Goal: Communication & Community: Answer question/provide support

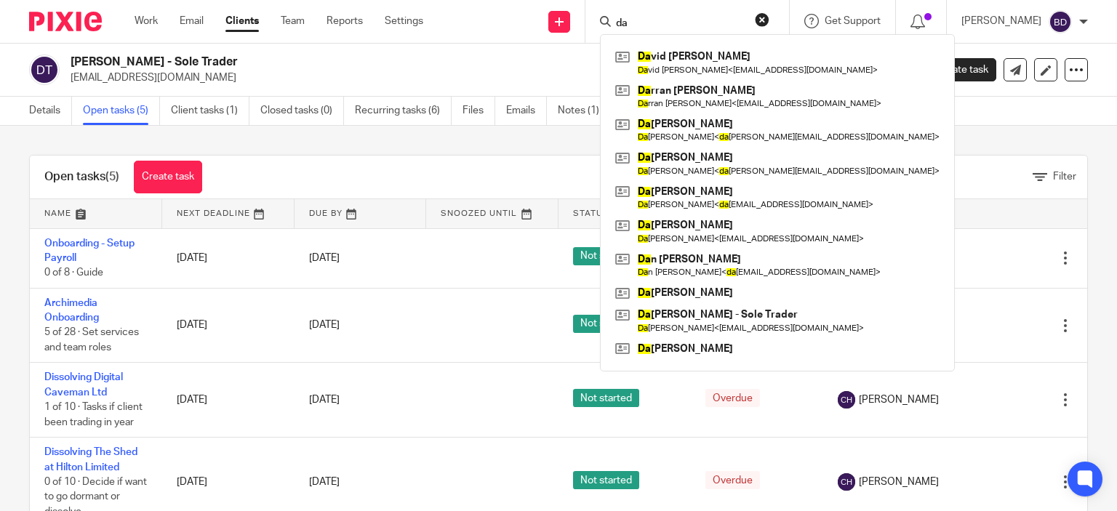
type input "d"
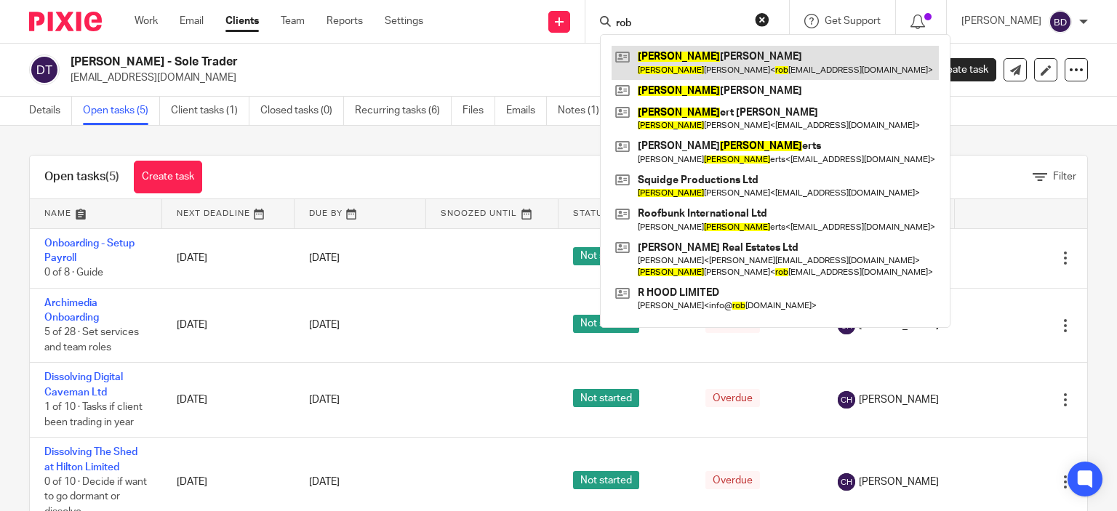
type input "rob"
click at [665, 49] on link at bounding box center [775, 62] width 327 height 33
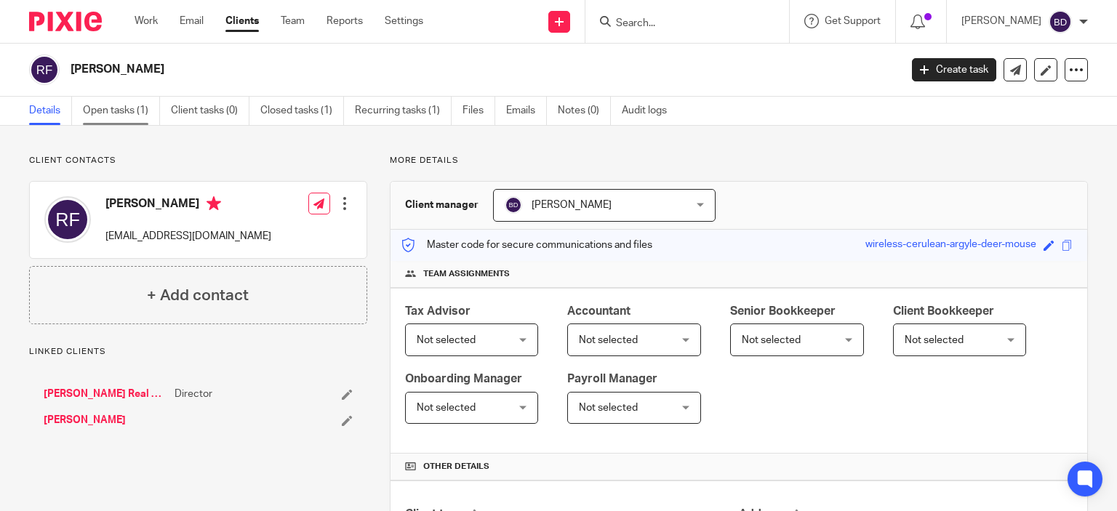
click at [108, 113] on link "Open tasks (1)" at bounding box center [121, 111] width 77 height 28
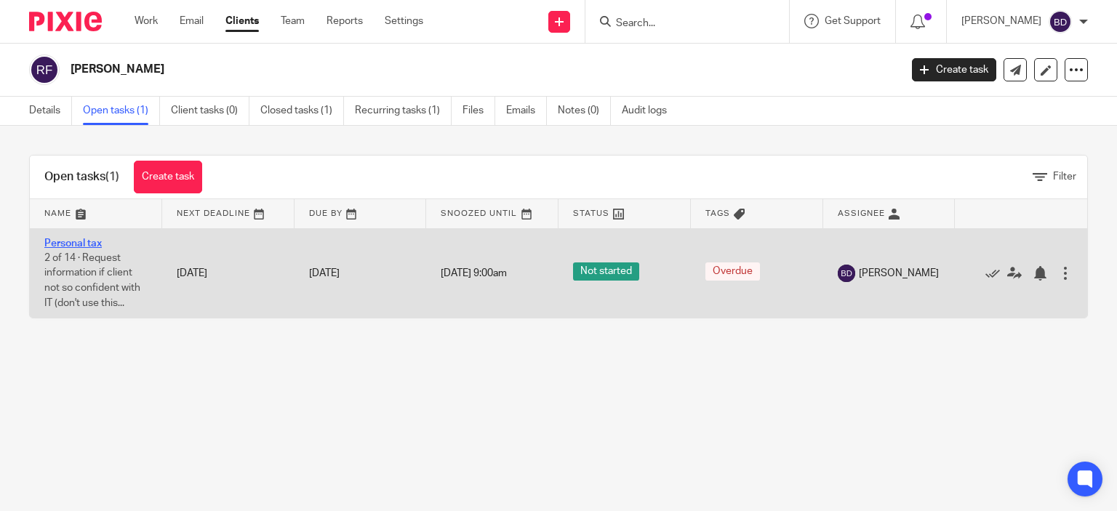
click at [67, 241] on link "Personal tax" at bounding box center [72, 244] width 57 height 10
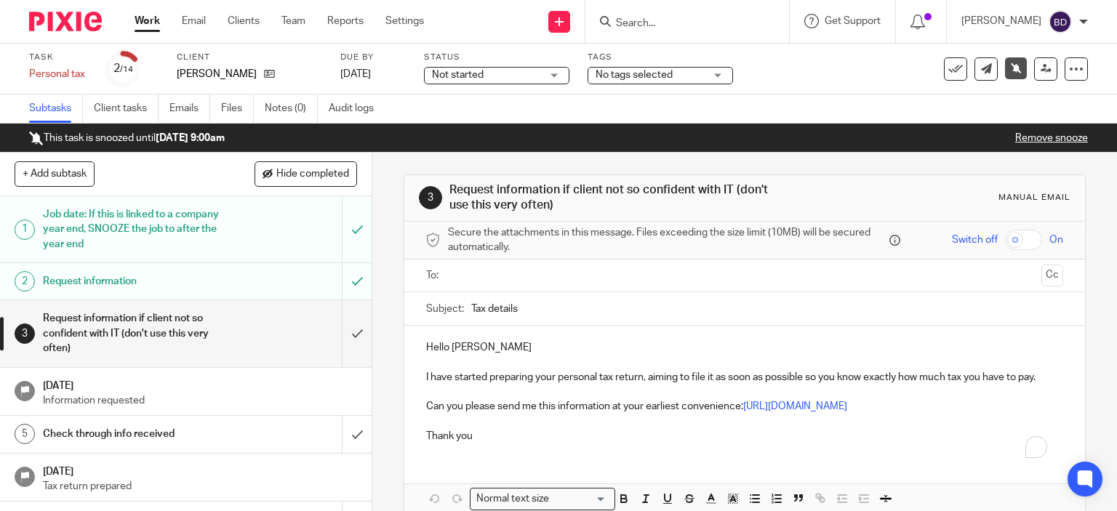
drag, startPoint x: 0, startPoint y: 0, endPoint x: 525, endPoint y: 275, distance: 592.7
click at [525, 275] on input "text" at bounding box center [744, 276] width 583 height 17
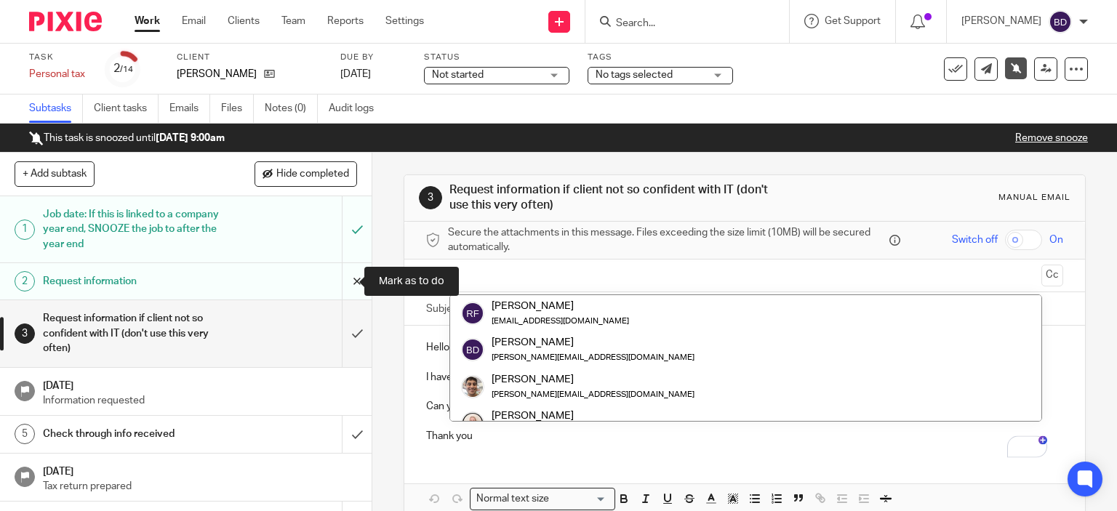
click at [336, 275] on input "submit" at bounding box center [186, 281] width 372 height 36
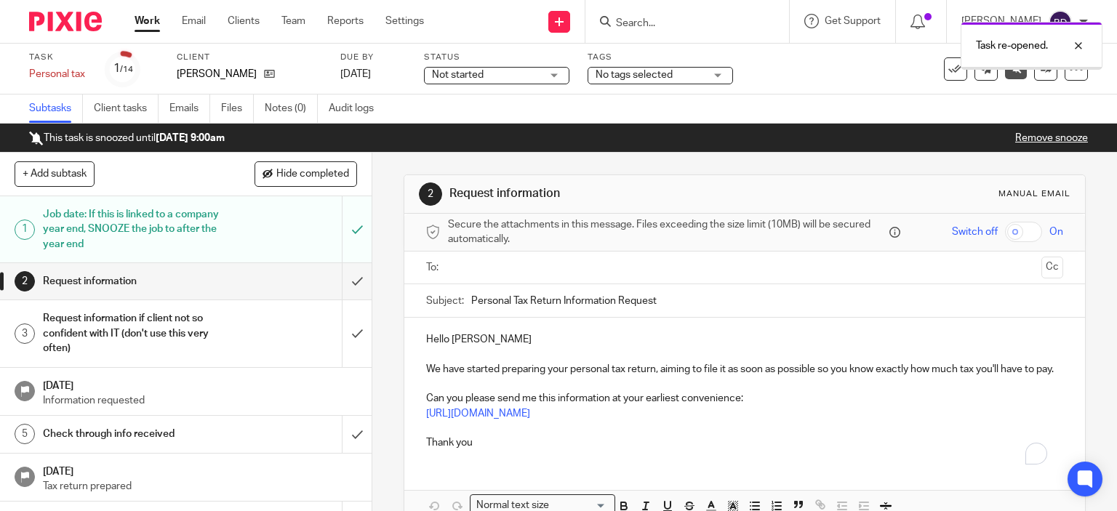
click at [489, 263] on input "text" at bounding box center [744, 268] width 583 height 17
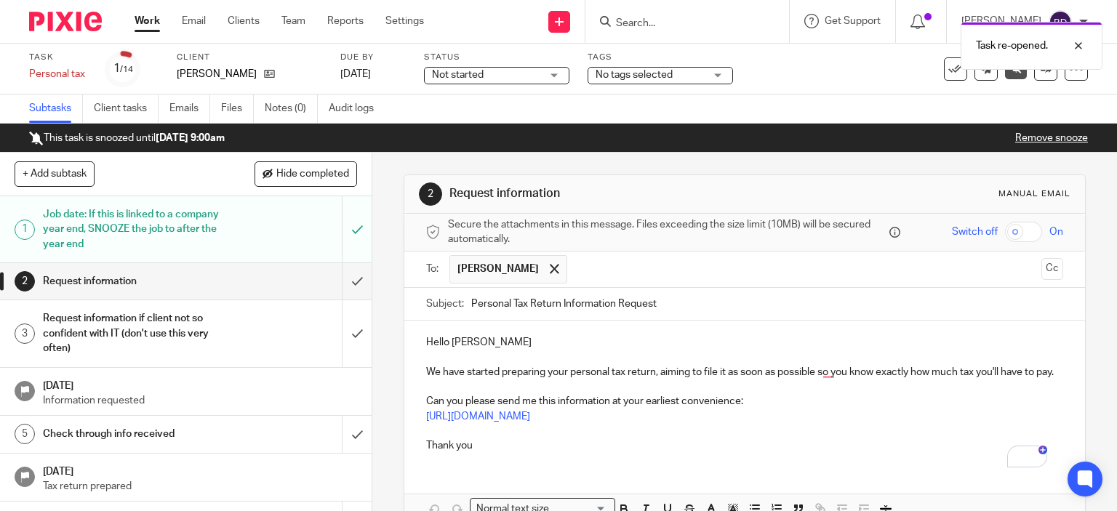
click at [500, 343] on p "Hello Roberta" at bounding box center [745, 342] width 638 height 15
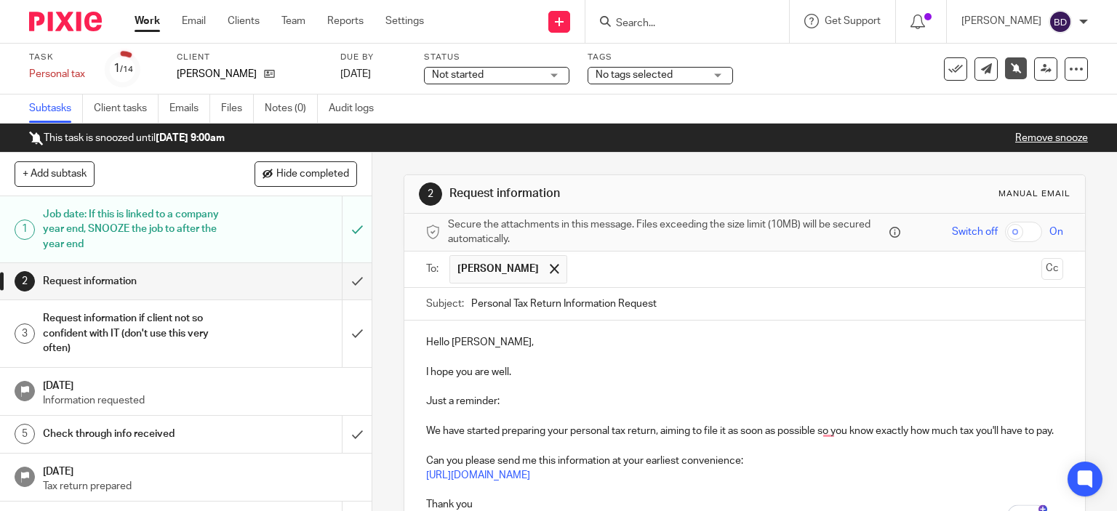
click at [436, 430] on p "We have started preparing your personal tax return, aiming to file it as soon a…" at bounding box center [745, 431] width 638 height 15
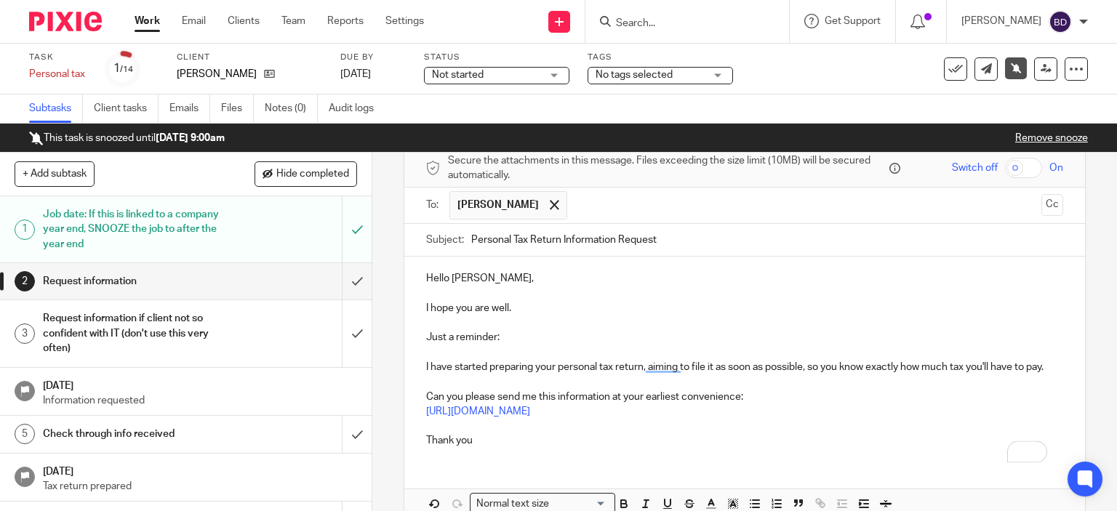
scroll to position [145, 0]
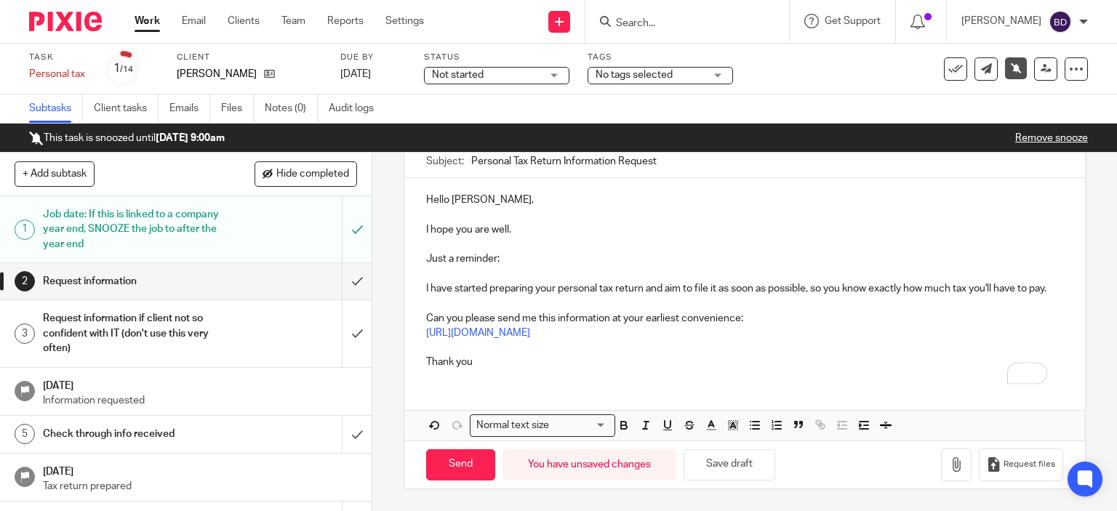
click at [737, 326] on p "Can you please send me this information at your earliest convenience:" at bounding box center [745, 318] width 638 height 15
click at [496, 369] on p "Thank you" at bounding box center [745, 362] width 638 height 15
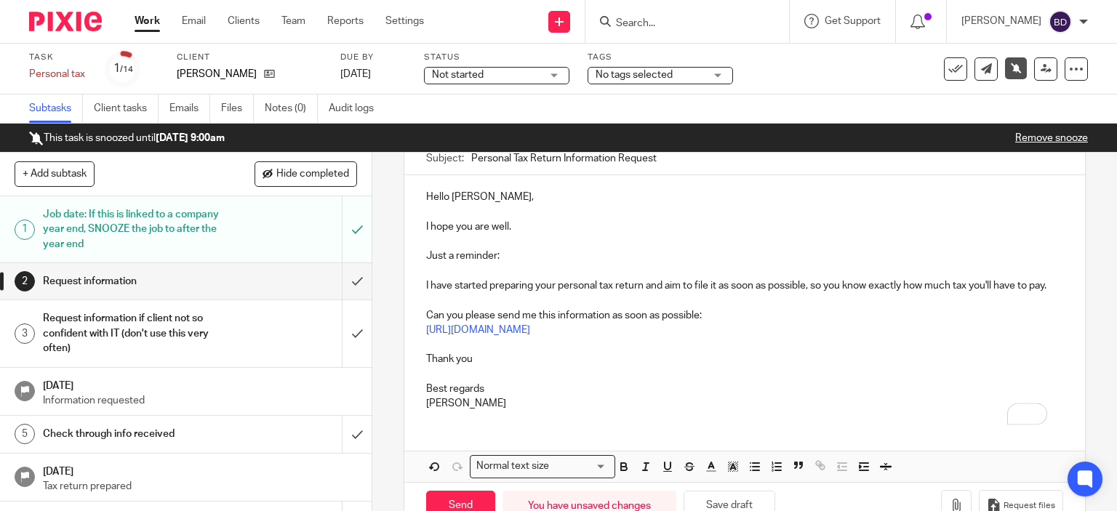
scroll to position [199, 0]
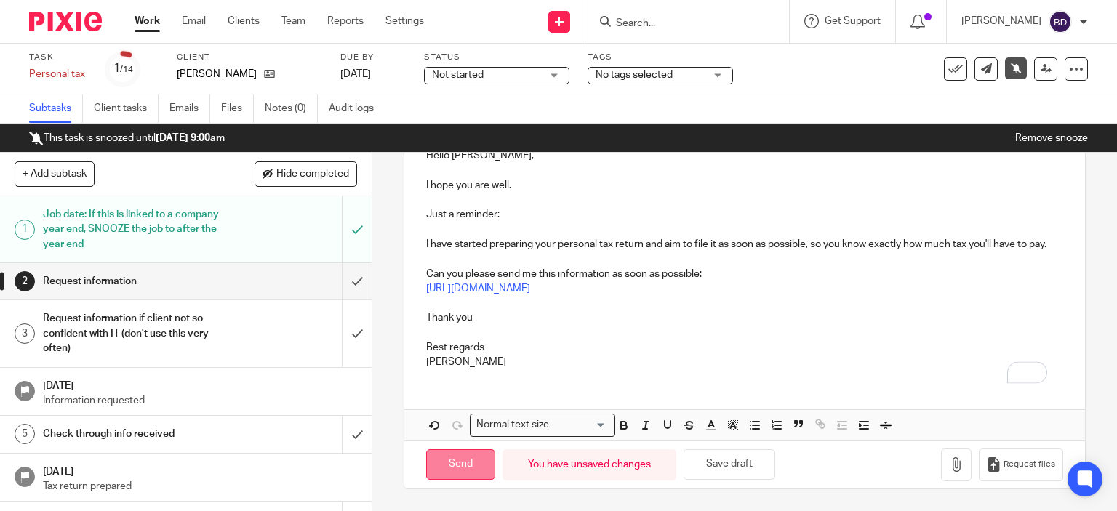
click at [451, 471] on input "Send" at bounding box center [460, 464] width 69 height 31
type input "Sent"
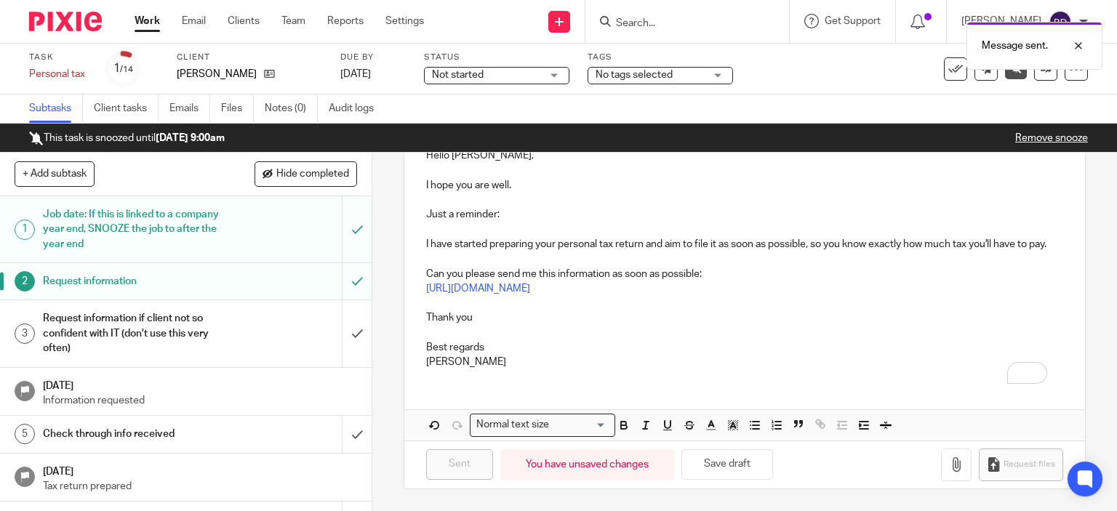
click at [145, 25] on link "Work" at bounding box center [147, 21] width 25 height 15
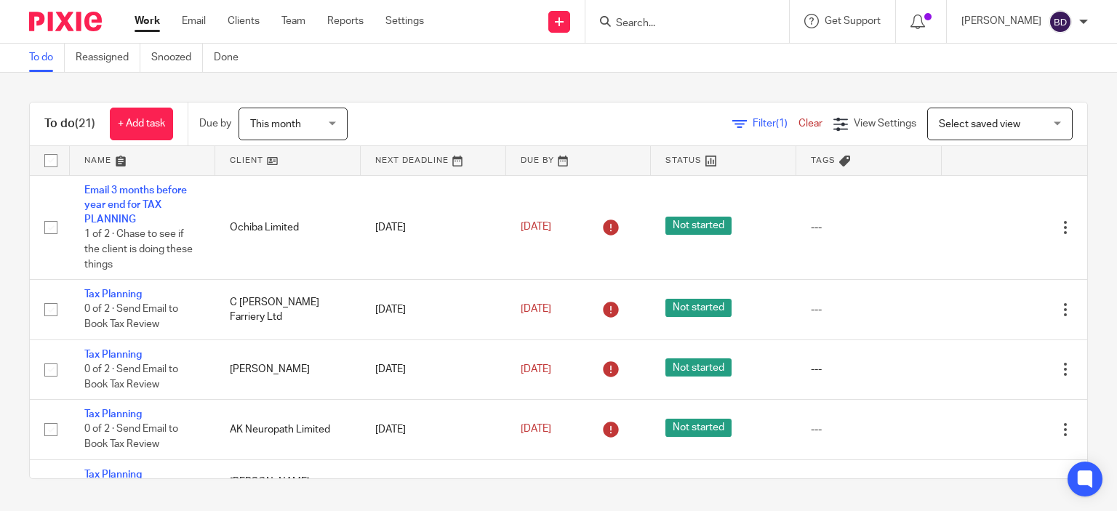
click at [620, 24] on input "Search" at bounding box center [680, 23] width 131 height 13
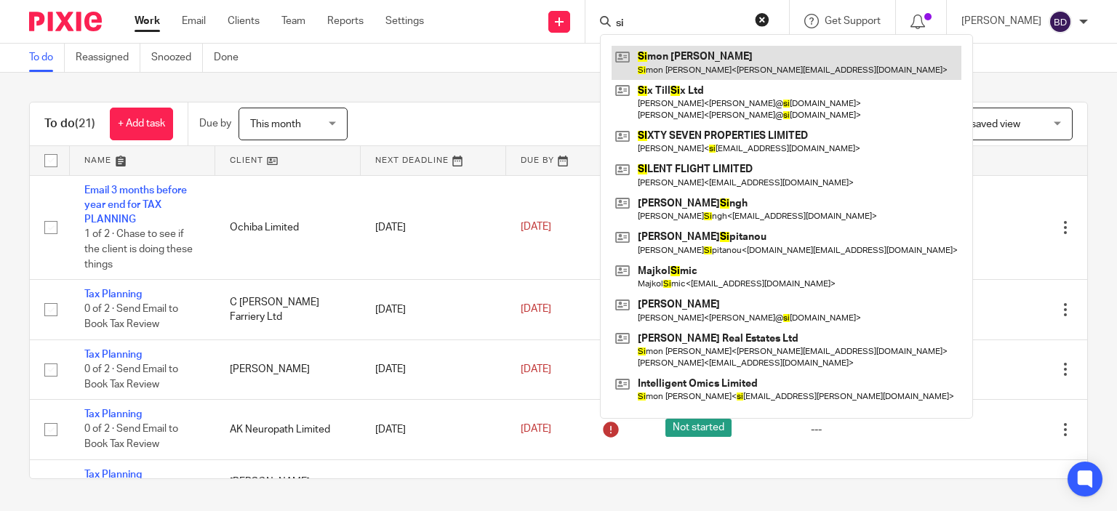
type input "si"
click at [692, 69] on link at bounding box center [787, 62] width 350 height 33
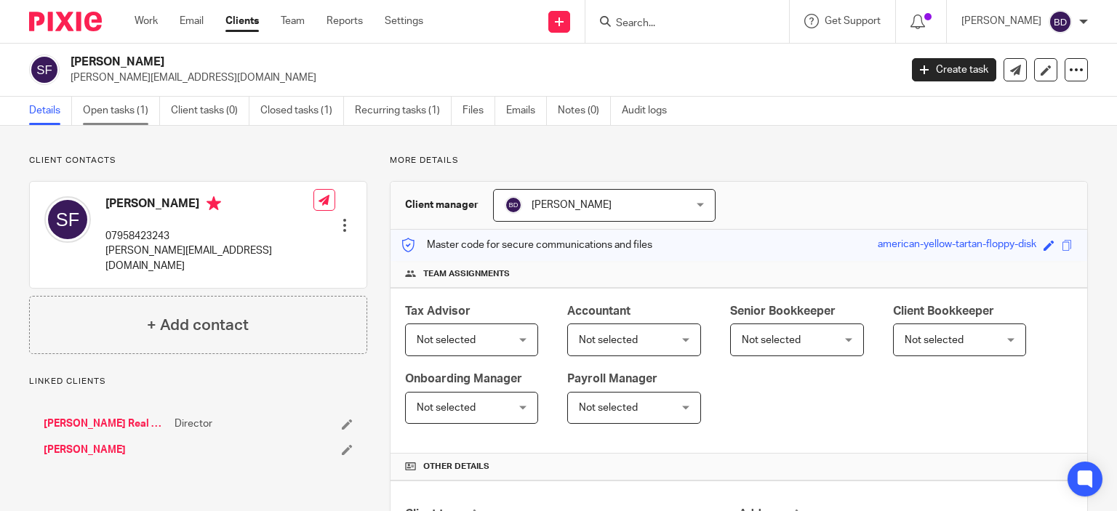
click at [117, 112] on link "Open tasks (1)" at bounding box center [121, 111] width 77 height 28
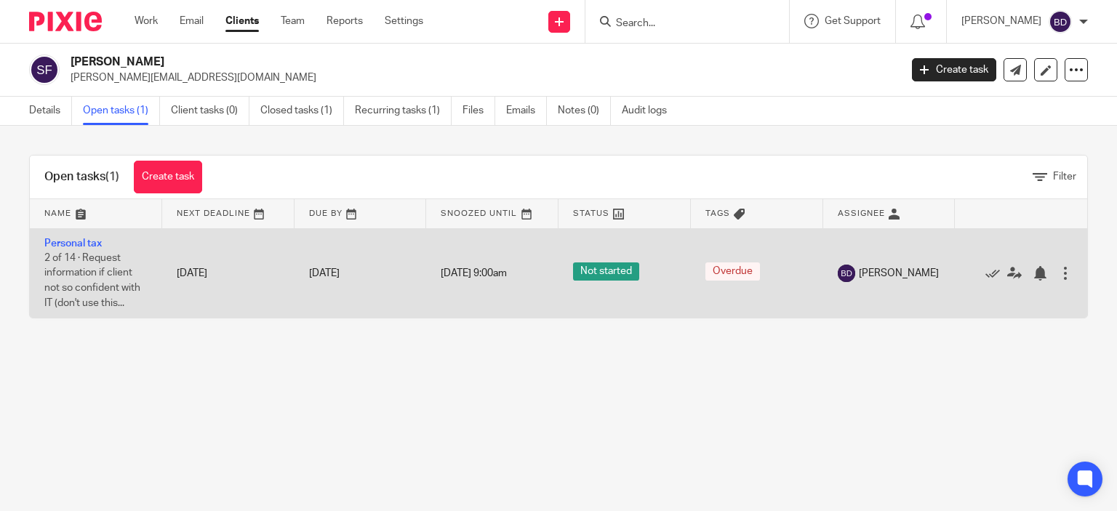
click at [102, 244] on link "Personal tax" at bounding box center [72, 244] width 57 height 10
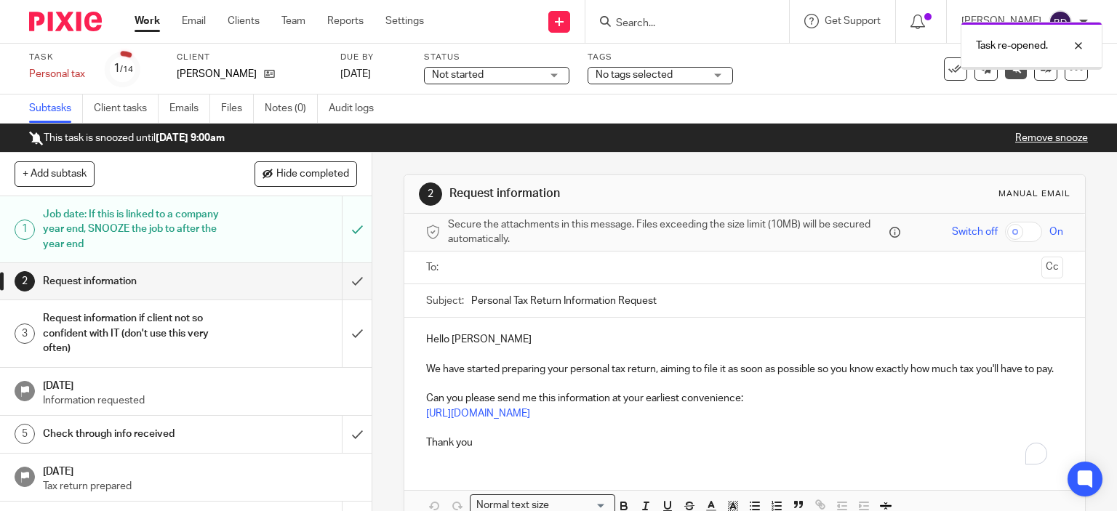
click at [492, 270] on input "text" at bounding box center [744, 268] width 583 height 17
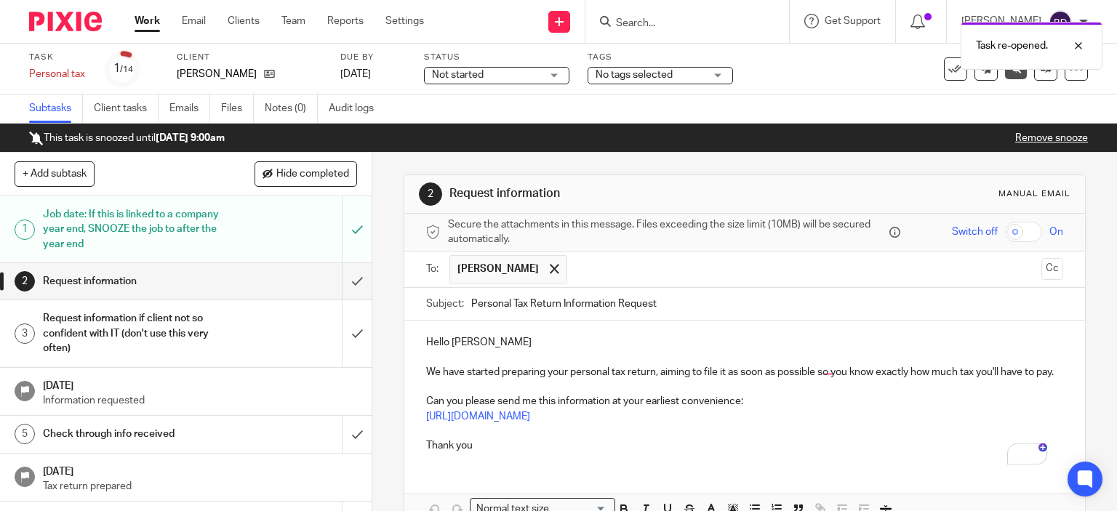
click at [496, 335] on p "Hello [PERSON_NAME]" at bounding box center [745, 342] width 638 height 15
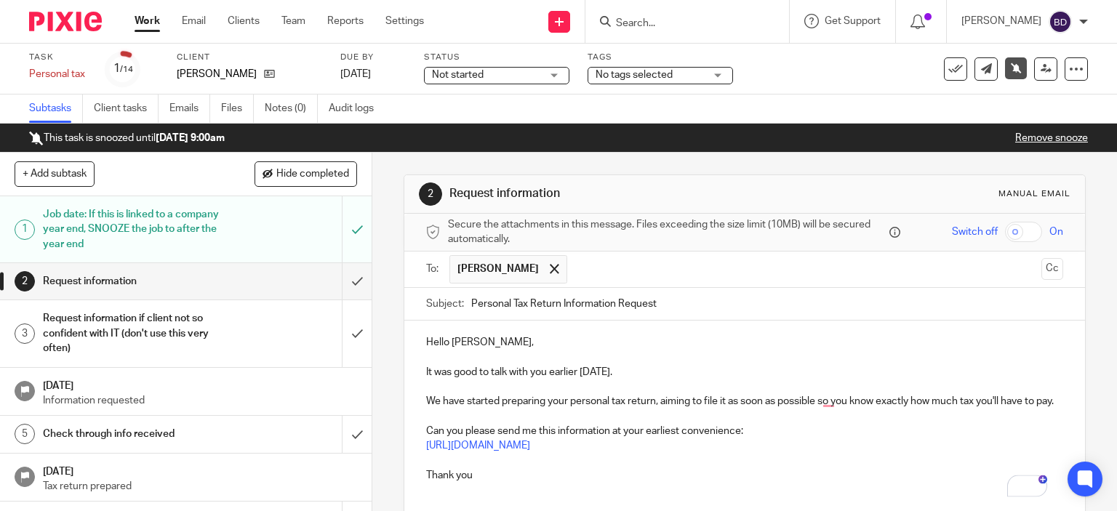
click at [433, 401] on p "We have started preparing your personal tax return, aiming to file it as soon a…" at bounding box center [745, 401] width 638 height 15
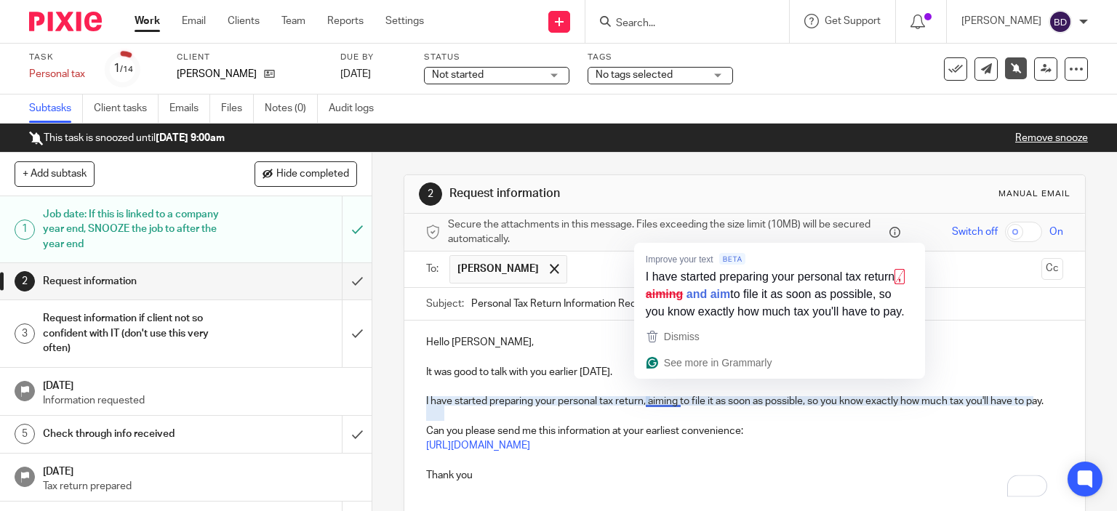
click at [660, 401] on p "I have started preparing your personal tax return, aiming to file it as soon as…" at bounding box center [745, 401] width 638 height 15
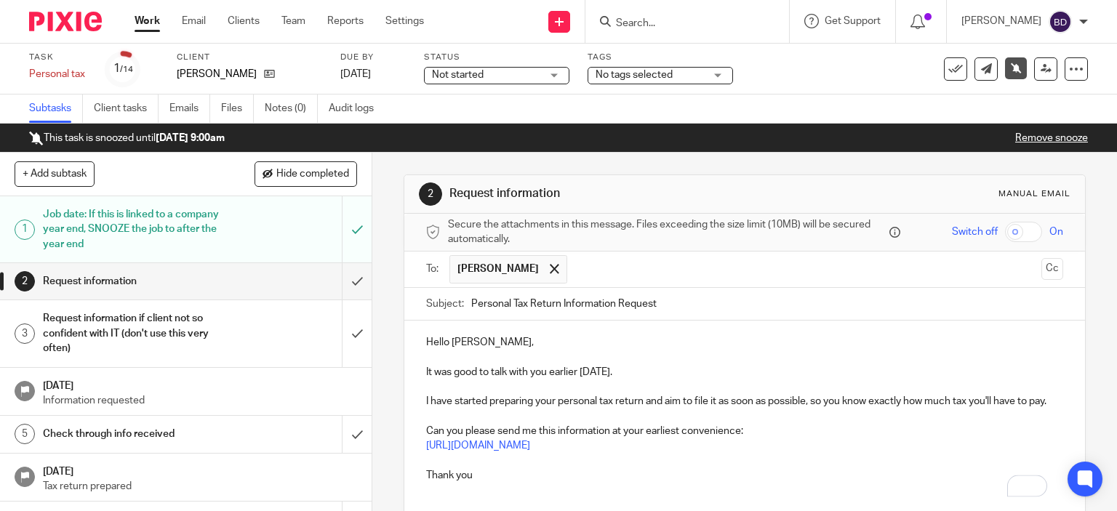
click at [503, 483] on p "Thank you" at bounding box center [745, 475] width 638 height 15
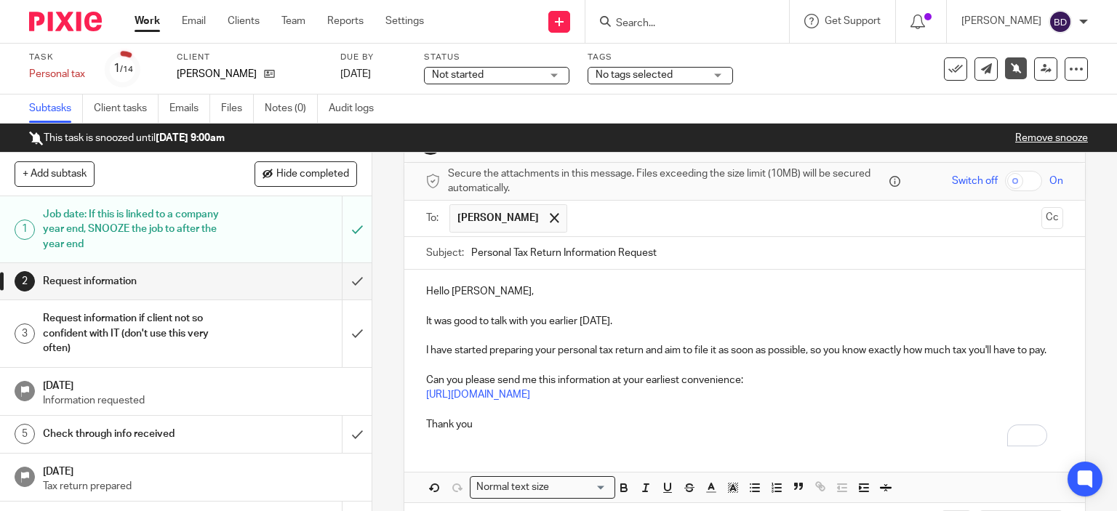
scroll to position [125, 0]
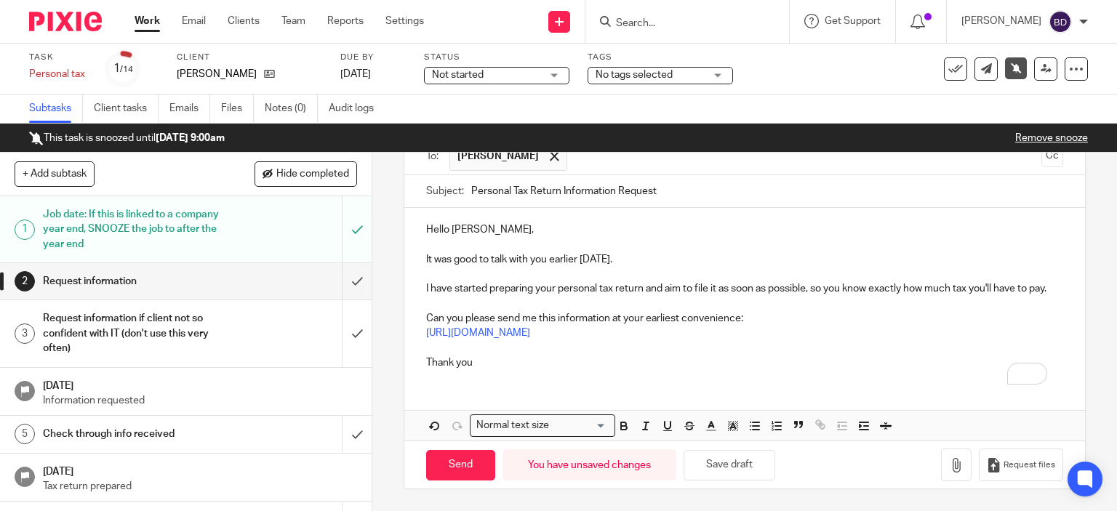
click at [487, 367] on p "Thank you" at bounding box center [745, 363] width 638 height 15
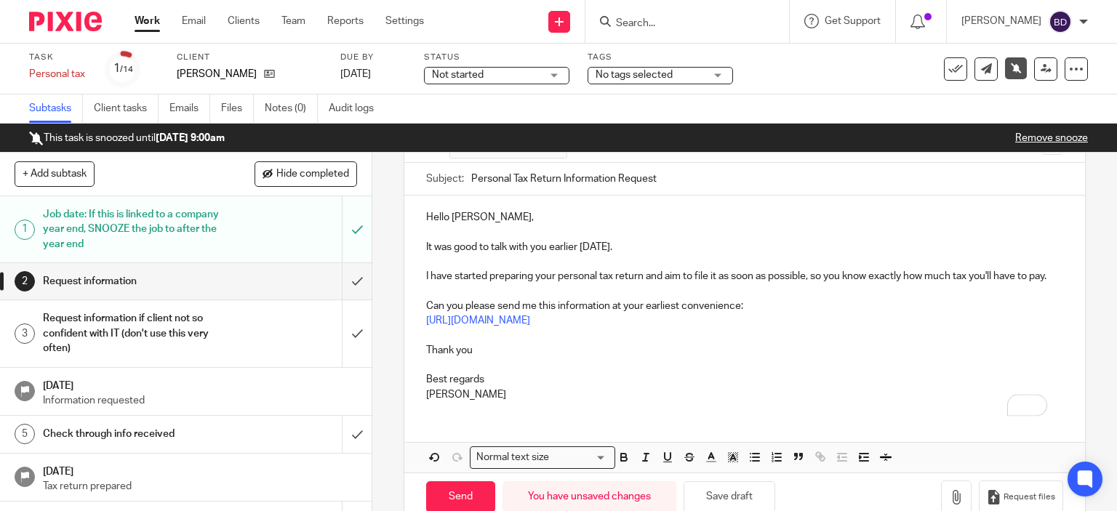
click at [737, 313] on p "Can you please send me this information at your earliest convenience:" at bounding box center [745, 306] width 638 height 15
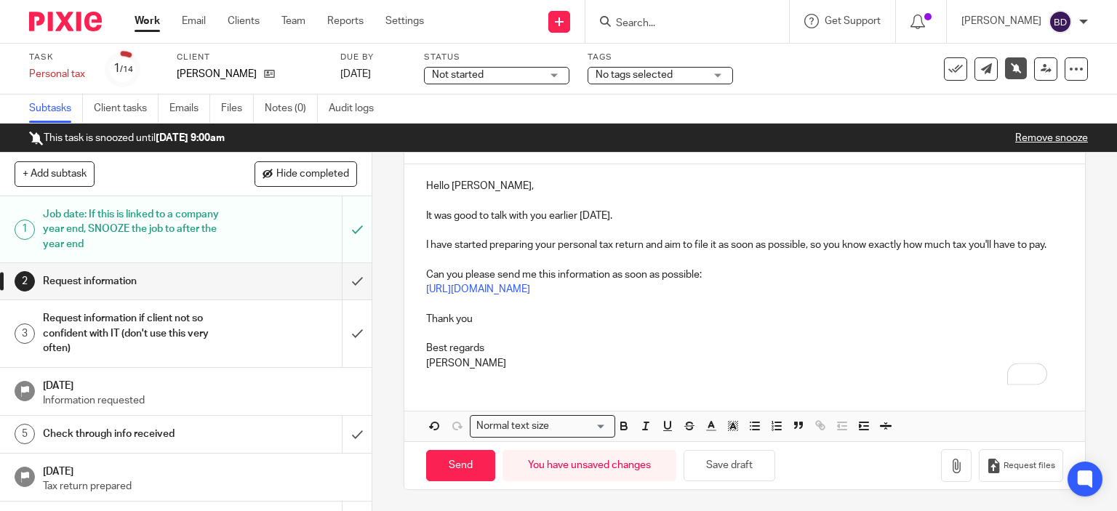
scroll to position [169, 0]
click at [462, 462] on input "Send" at bounding box center [460, 464] width 69 height 31
type input "Sent"
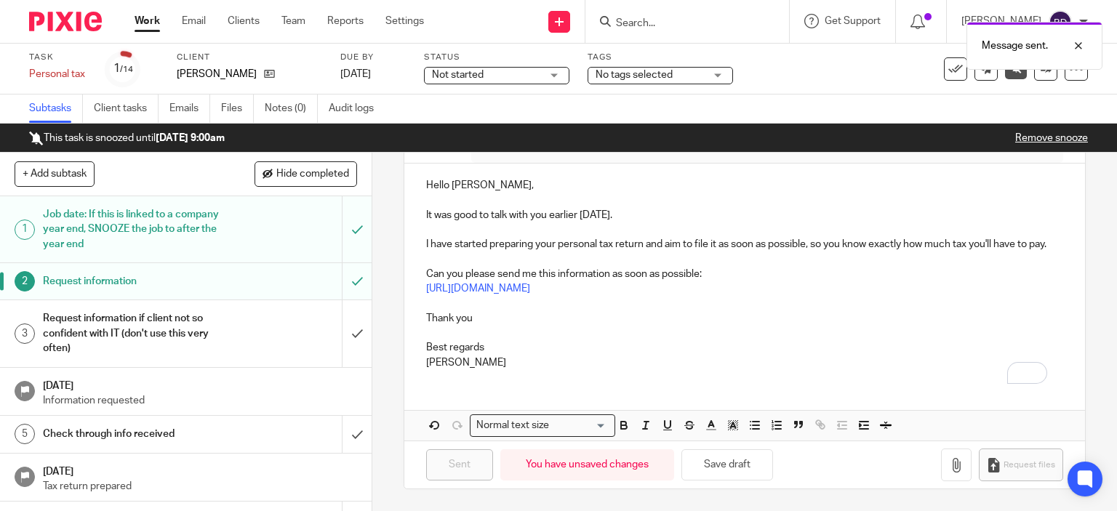
click at [153, 20] on link "Work" at bounding box center [147, 21] width 25 height 15
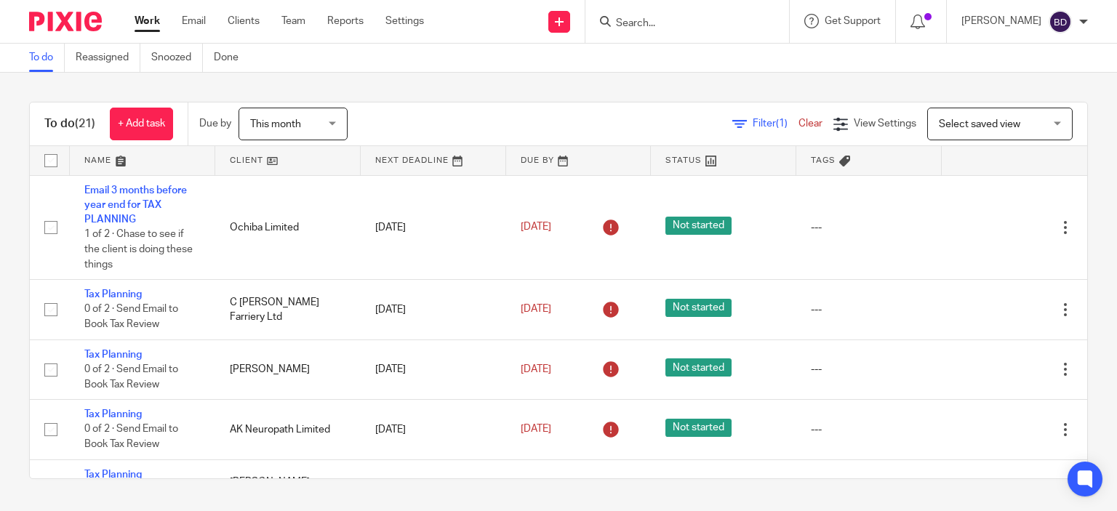
click at [641, 25] on input "Search" at bounding box center [680, 23] width 131 height 13
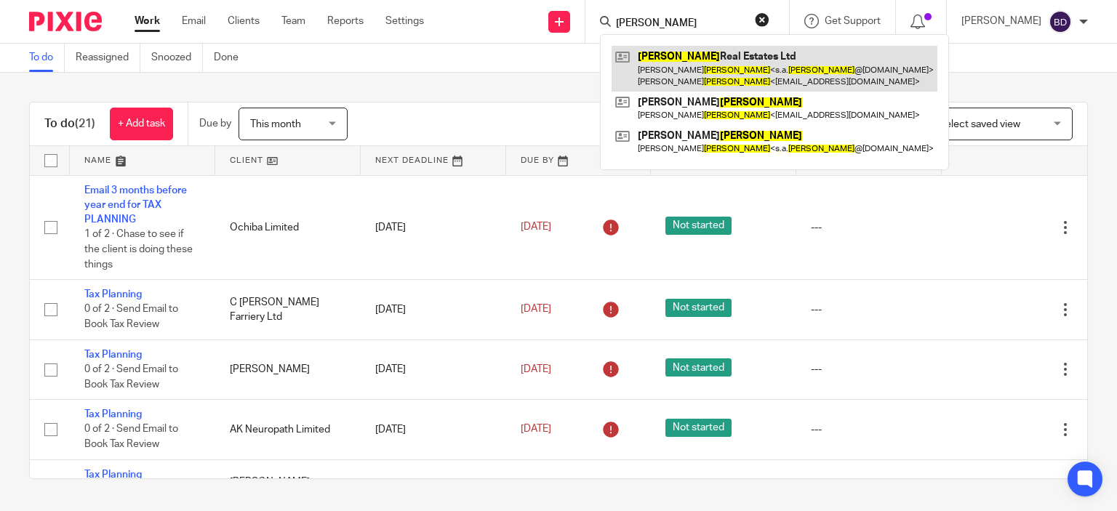
type input "foster"
click at [717, 54] on link at bounding box center [775, 68] width 326 height 45
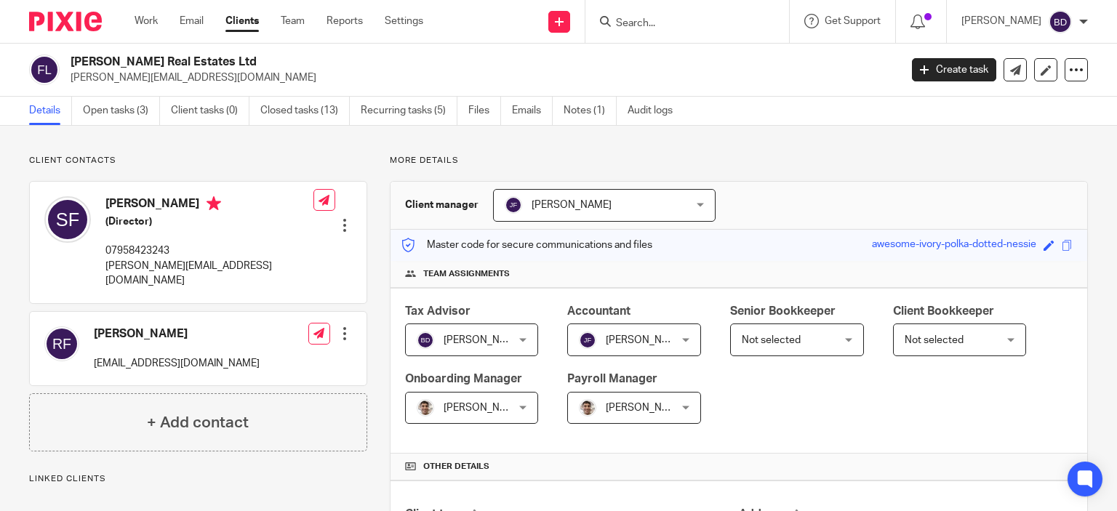
click at [660, 14] on form at bounding box center [692, 21] width 155 height 18
click at [636, 25] on input "Search" at bounding box center [680, 23] width 131 height 13
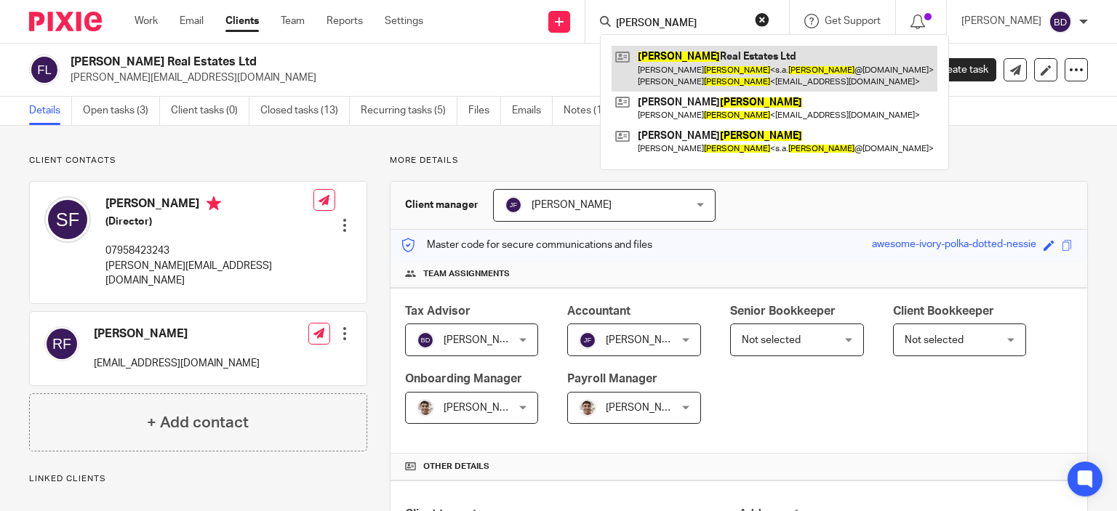
type input "[PERSON_NAME]"
click at [730, 68] on link at bounding box center [775, 68] width 326 height 45
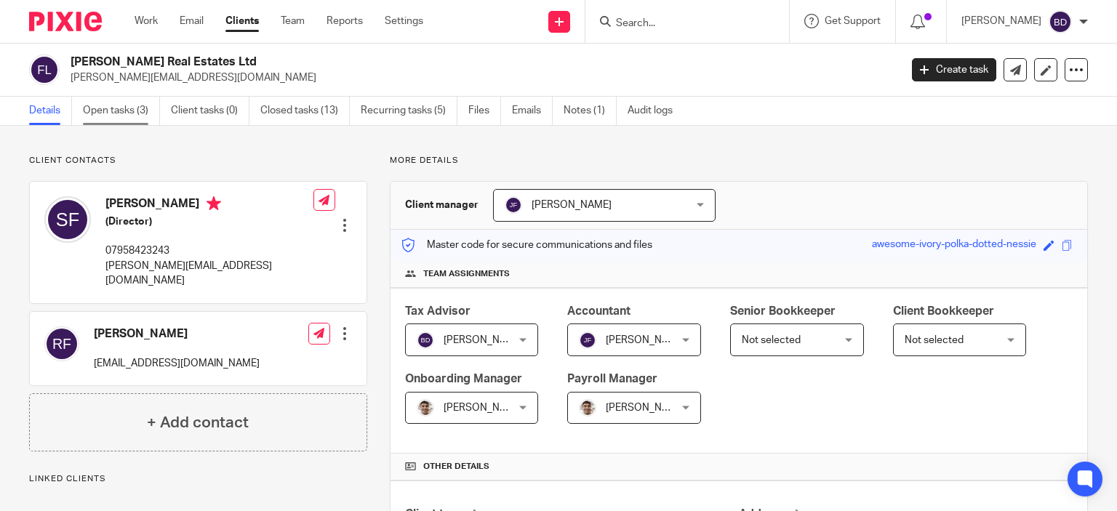
click at [125, 108] on link "Open tasks (3)" at bounding box center [121, 111] width 77 height 28
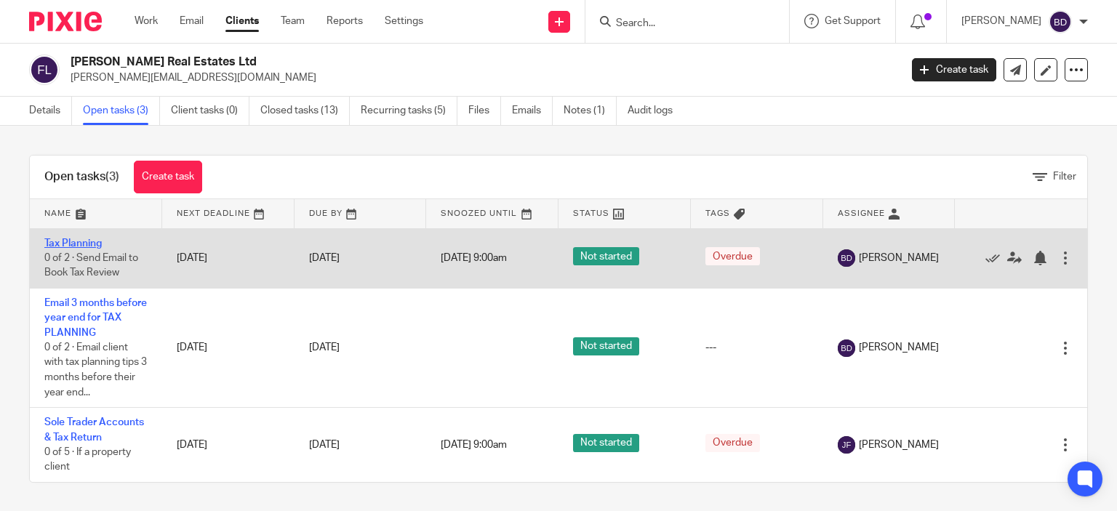
click at [87, 241] on link "Tax Planning" at bounding box center [72, 244] width 57 height 10
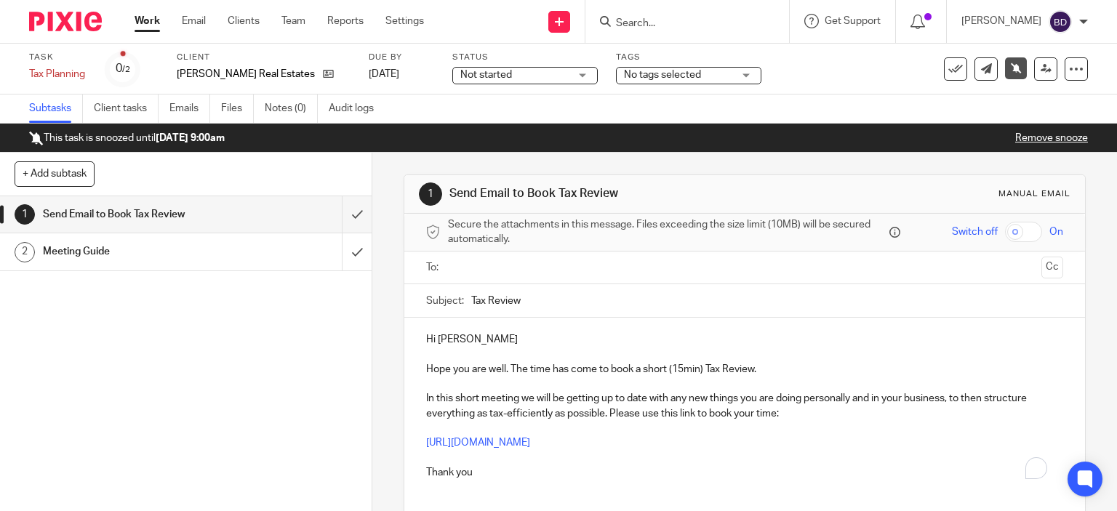
click at [481, 265] on input "text" at bounding box center [744, 268] width 583 height 17
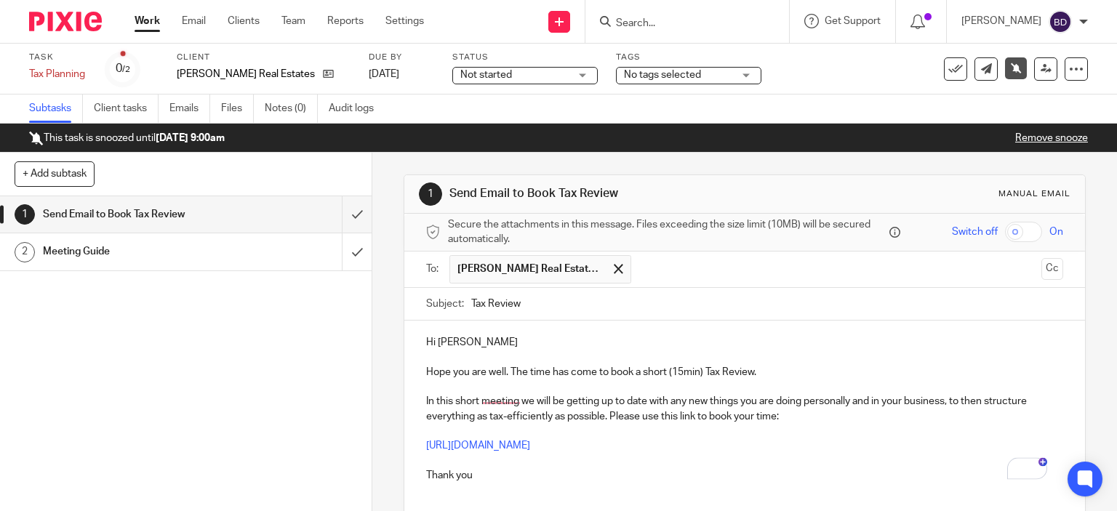
drag, startPoint x: 509, startPoint y: 297, endPoint x: 515, endPoint y: 314, distance: 18.4
click at [504, 341] on p "Hi Simon" at bounding box center [745, 342] width 638 height 15
click at [639, 268] on input "text" at bounding box center [837, 269] width 397 height 28
click at [541, 343] on p "Hi Simon," at bounding box center [745, 342] width 638 height 15
click at [505, 372] on p "Hope you are well. The time has come to book a short (15min) Tax Review." at bounding box center [745, 372] width 638 height 15
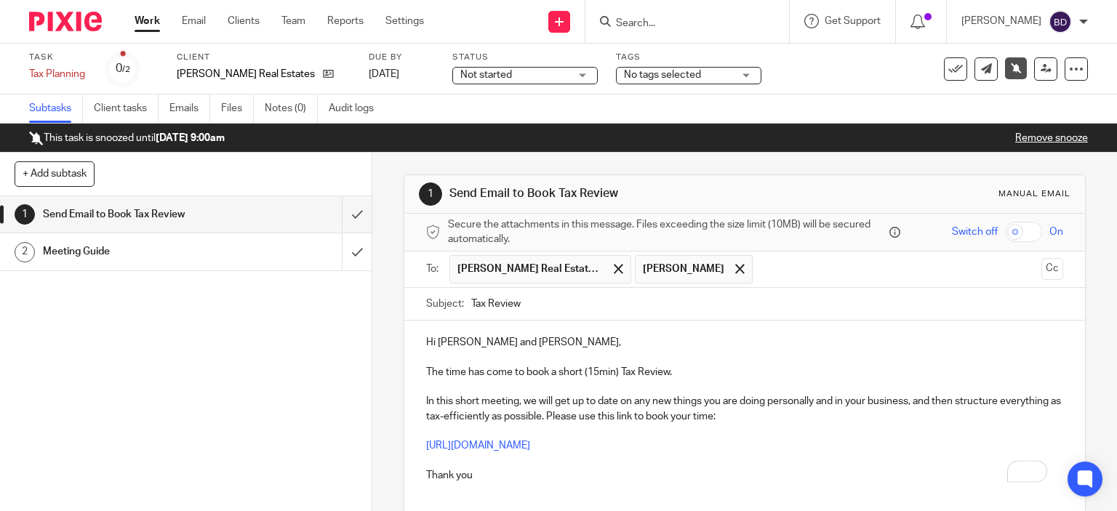
click at [490, 476] on p "Thank you" at bounding box center [745, 469] width 638 height 30
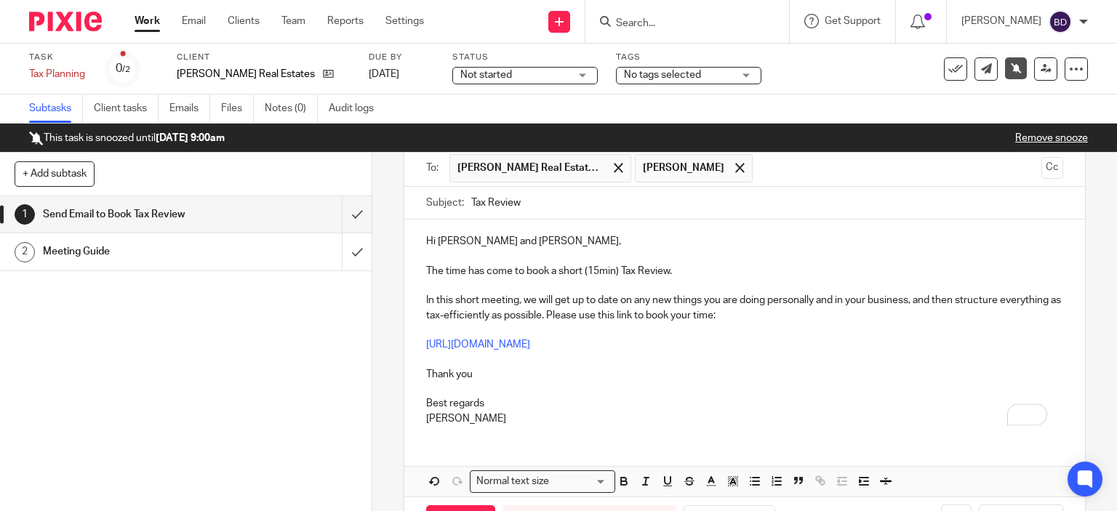
scroll to position [154, 0]
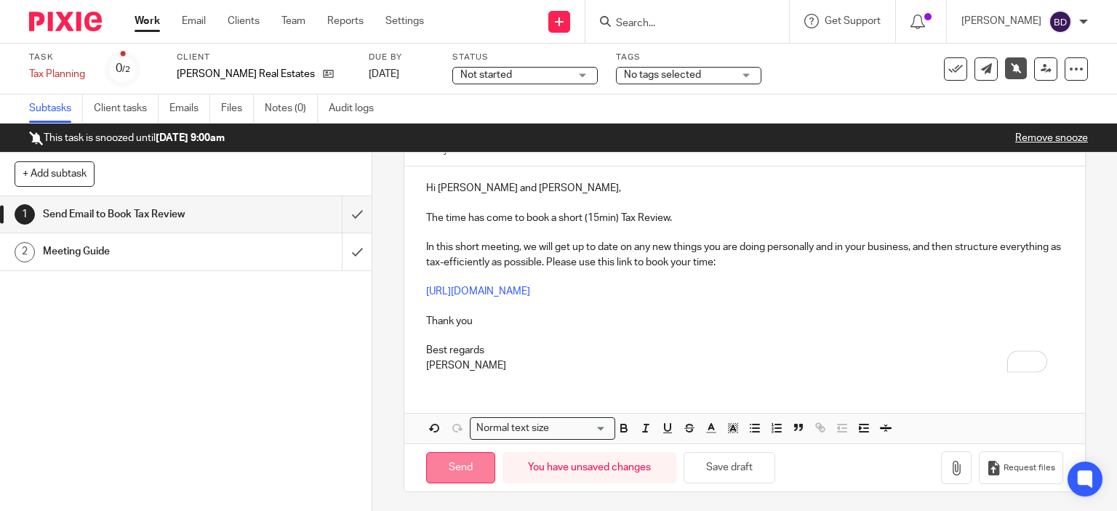
click at [449, 468] on input "Send" at bounding box center [460, 467] width 69 height 31
type input "Sent"
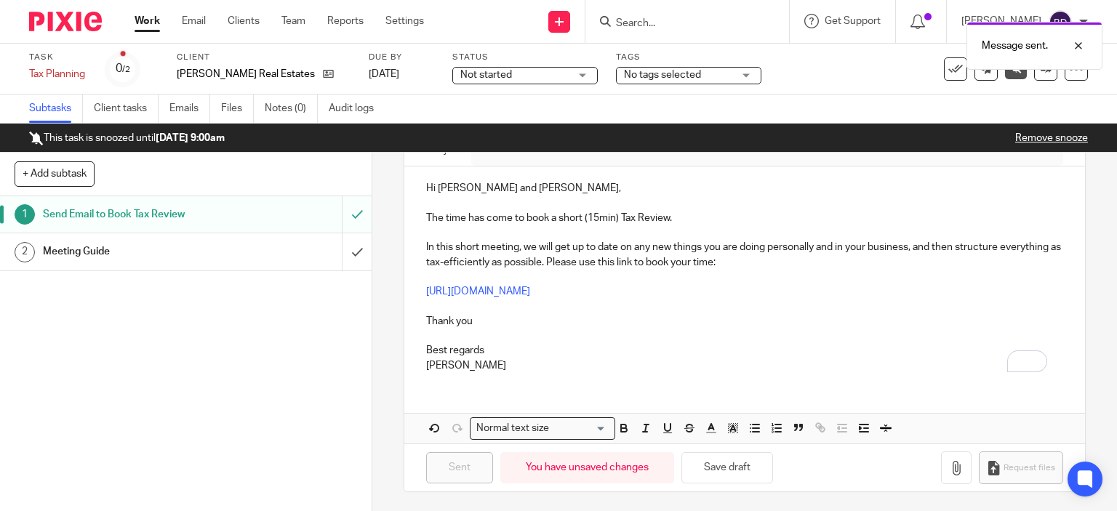
click at [142, 20] on link "Work" at bounding box center [147, 21] width 25 height 15
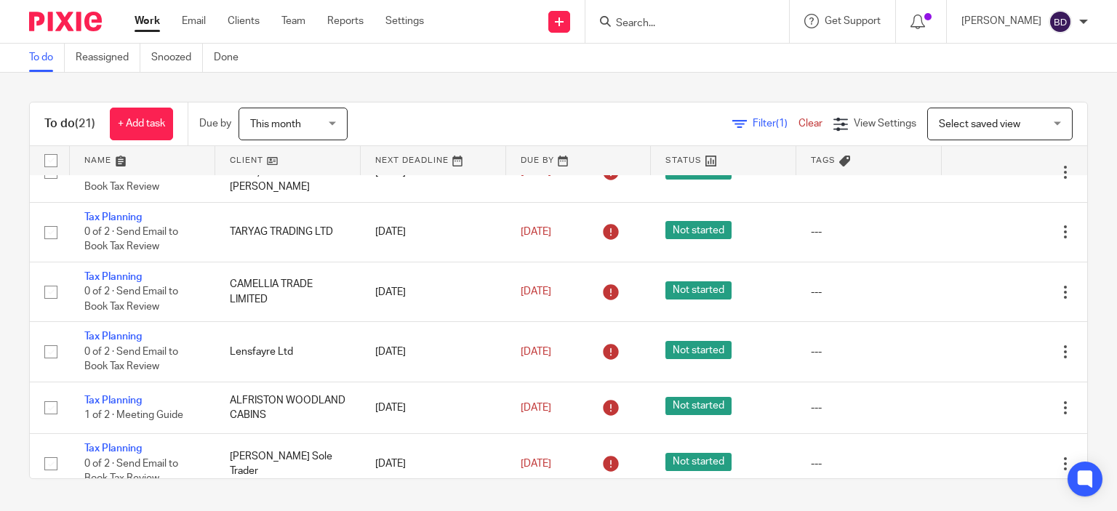
scroll to position [364, 0]
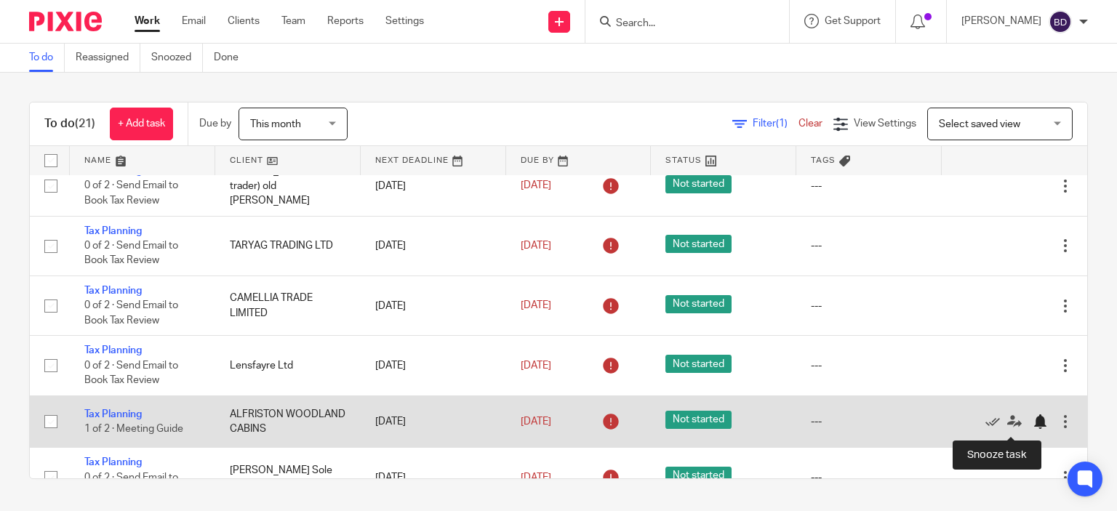
click at [1033, 428] on div at bounding box center [1040, 422] width 15 height 15
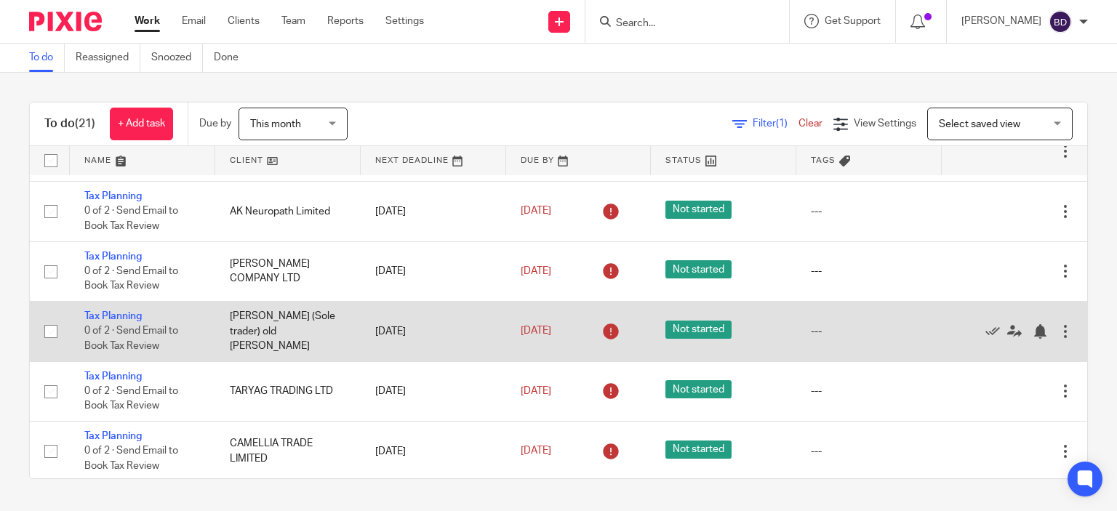
scroll to position [145, 0]
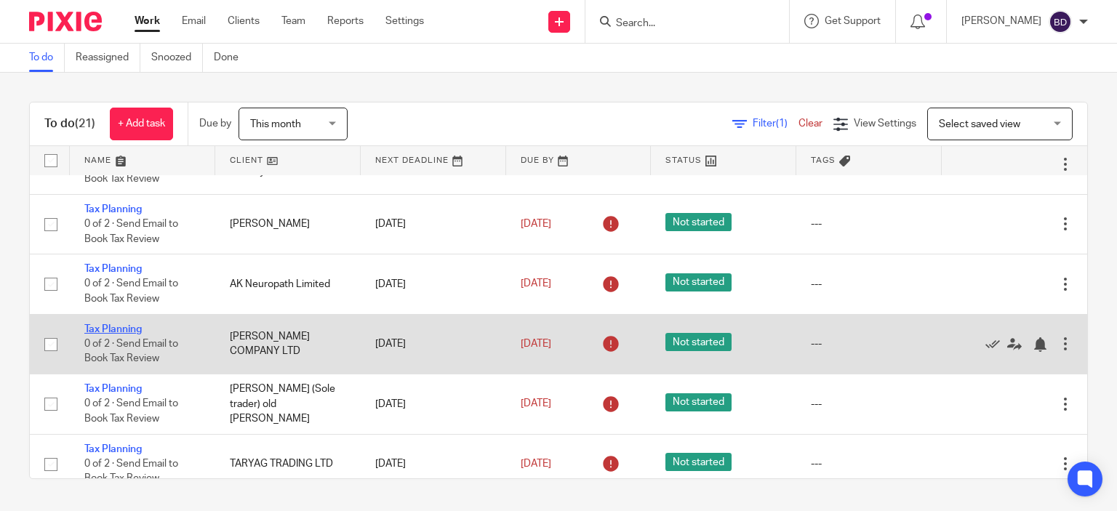
click at [134, 328] on link "Tax Planning" at bounding box center [112, 329] width 57 height 10
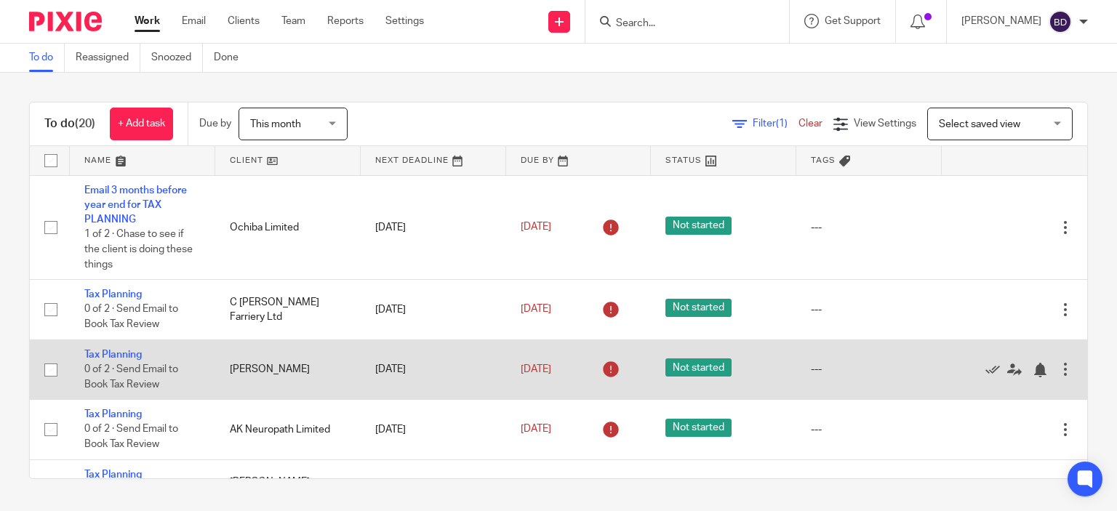
scroll to position [73, 0]
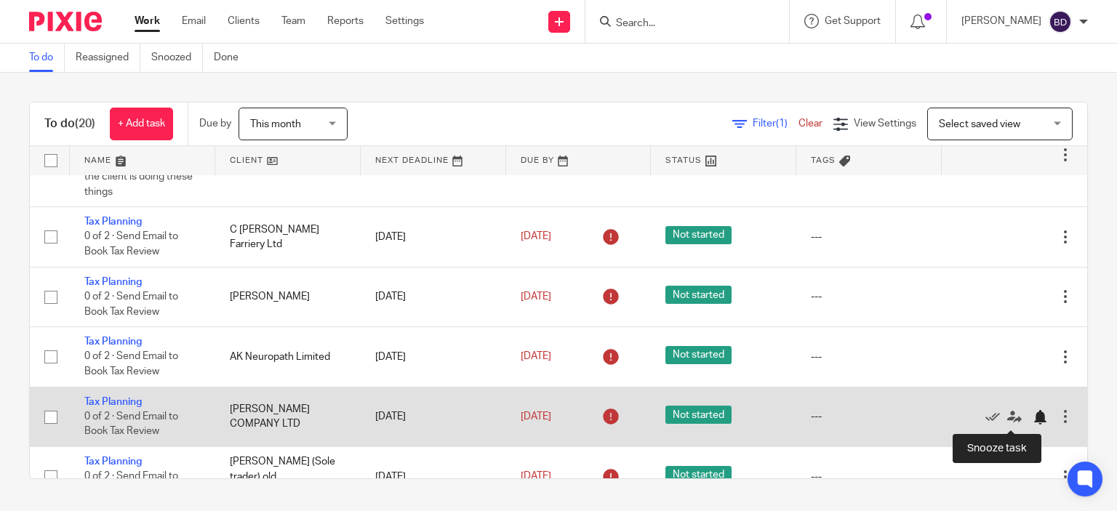
click at [1033, 420] on div at bounding box center [1040, 417] width 15 height 15
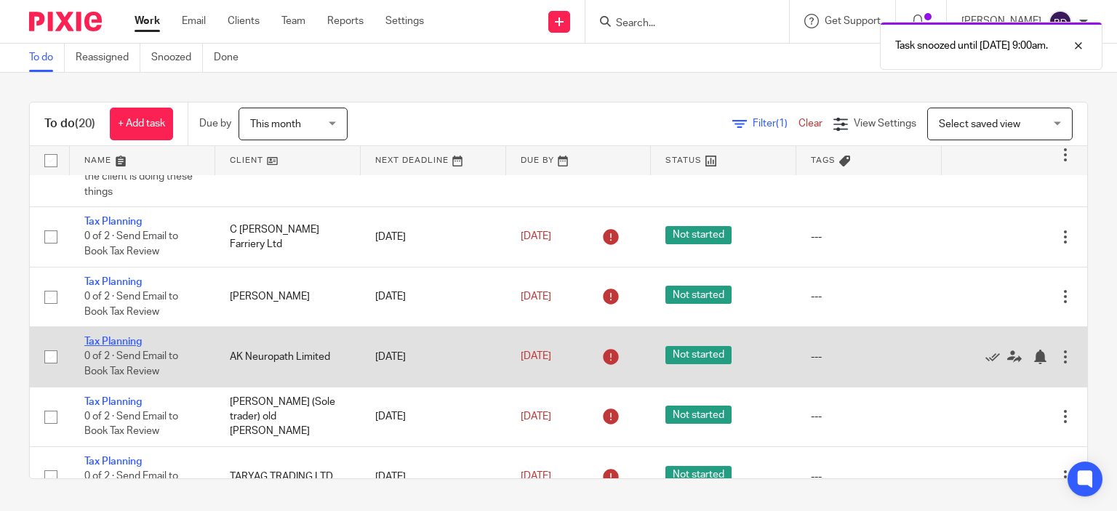
click at [119, 340] on link "Tax Planning" at bounding box center [112, 342] width 57 height 10
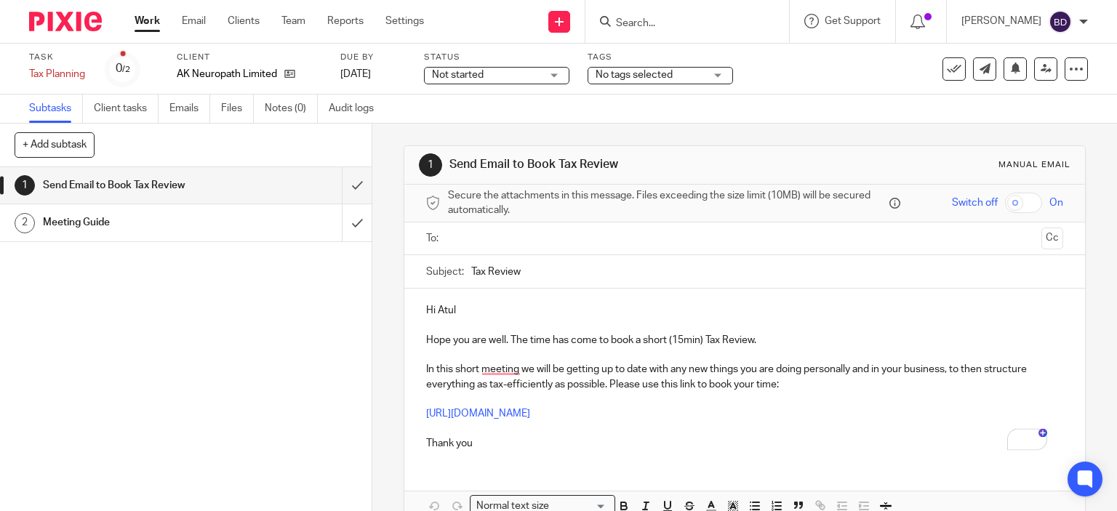
click at [142, 28] on link "Work" at bounding box center [147, 21] width 25 height 15
